Goal: Transaction & Acquisition: Purchase product/service

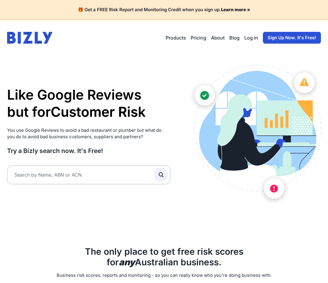
click at [252, 41] on link "Log in" at bounding box center [251, 37] width 14 height 7
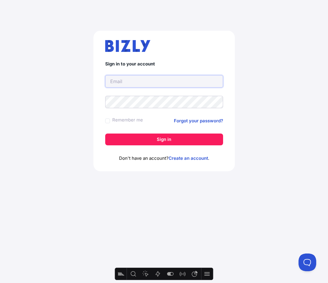
type input "adam@evenly.com.au"
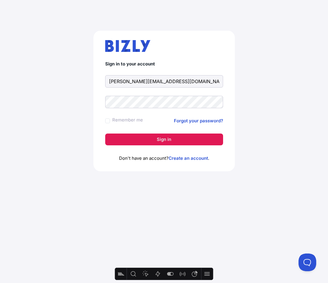
click at [188, 140] on button "Sign in" at bounding box center [164, 140] width 118 height 12
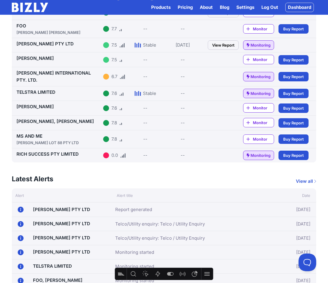
scroll to position [104, 0]
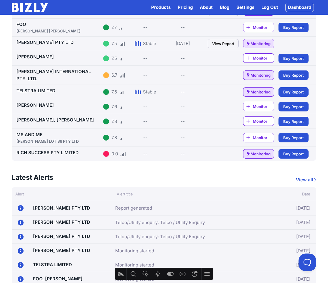
click at [261, 44] on span "Monitoring" at bounding box center [261, 44] width 20 height 6
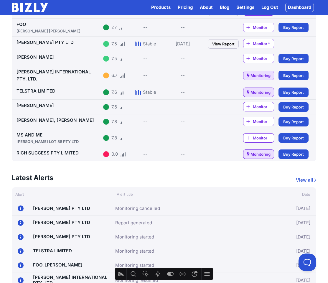
click at [253, 46] on span "Monitor *" at bounding box center [263, 44] width 21 height 6
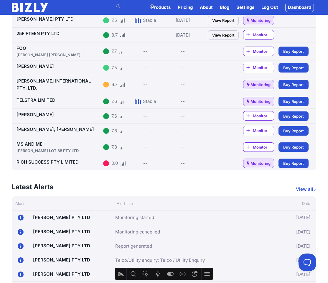
scroll to position [87, 0]
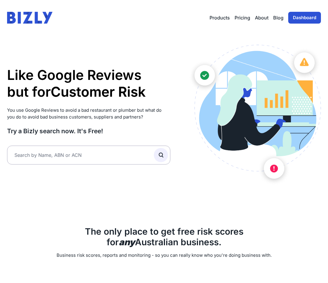
click at [308, 19] on link "Dashboard" at bounding box center [304, 18] width 33 height 12
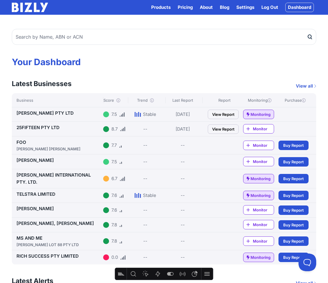
click at [219, 114] on link "View Report" at bounding box center [223, 114] width 31 height 9
click at [287, 178] on span "Buy Report" at bounding box center [293, 179] width 21 height 6
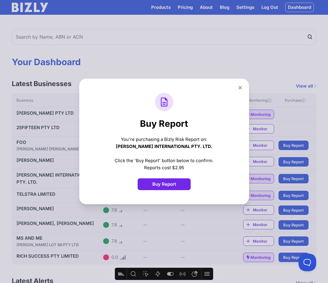
click at [157, 186] on button "Buy Report" at bounding box center [164, 184] width 53 height 12
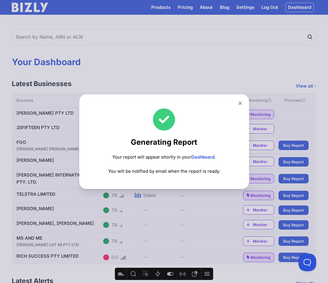
click at [205, 156] on link "Dashboard" at bounding box center [202, 157] width 23 height 6
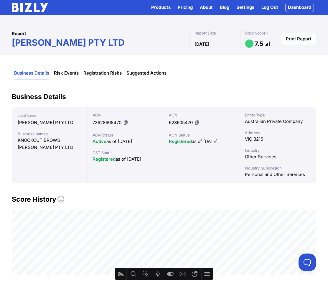
scroll to position [0, 0]
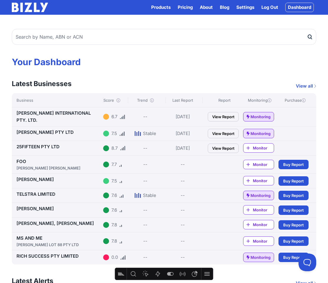
click at [220, 113] on link "View Report" at bounding box center [223, 116] width 31 height 9
